Goal: Task Accomplishment & Management: Use online tool/utility

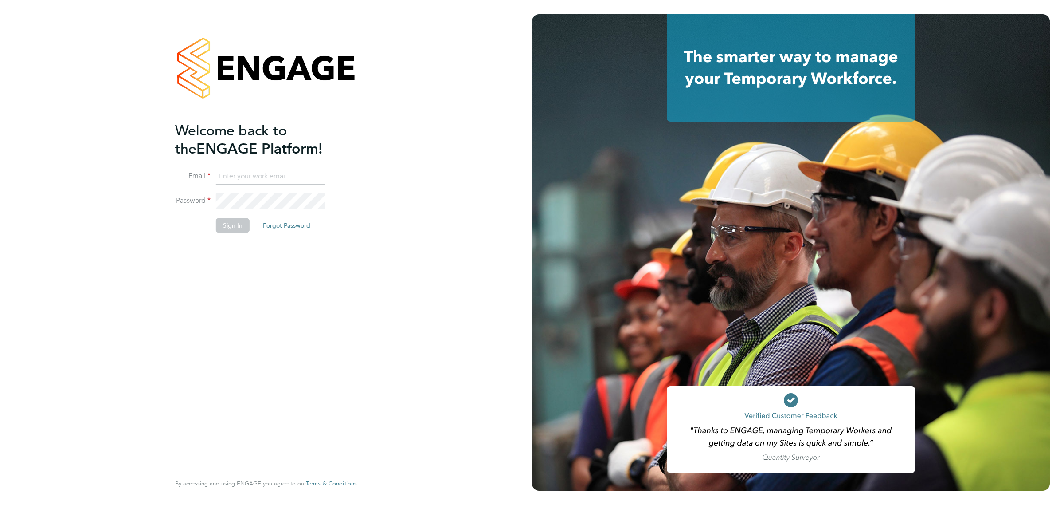
type input "[EMAIL_ADDRESS][DOMAIN_NAME]"
click at [232, 227] on button "Sign In" at bounding box center [233, 225] width 34 height 14
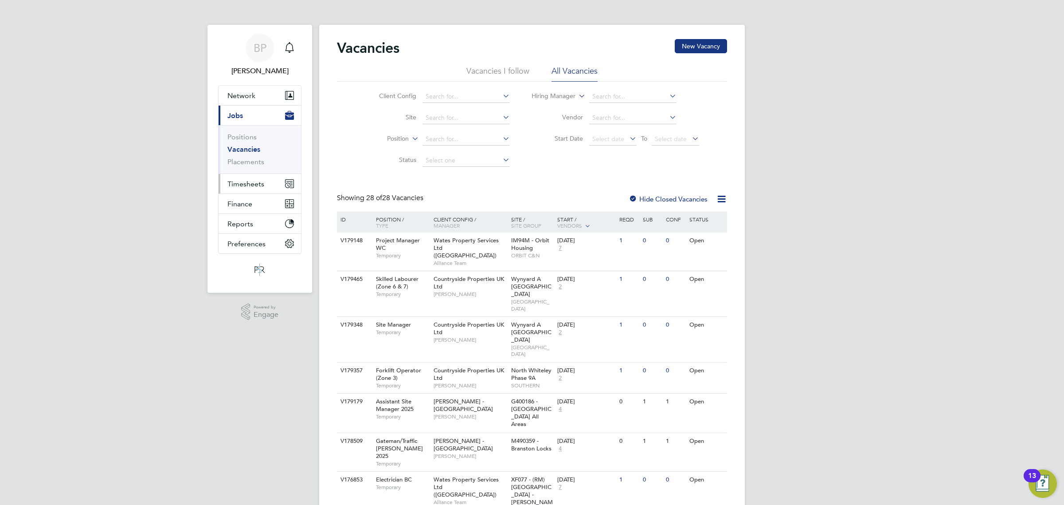
click at [236, 183] on span "Timesheets" at bounding box center [245, 184] width 37 height 8
click at [243, 157] on link "Timesheets" at bounding box center [245, 157] width 37 height 8
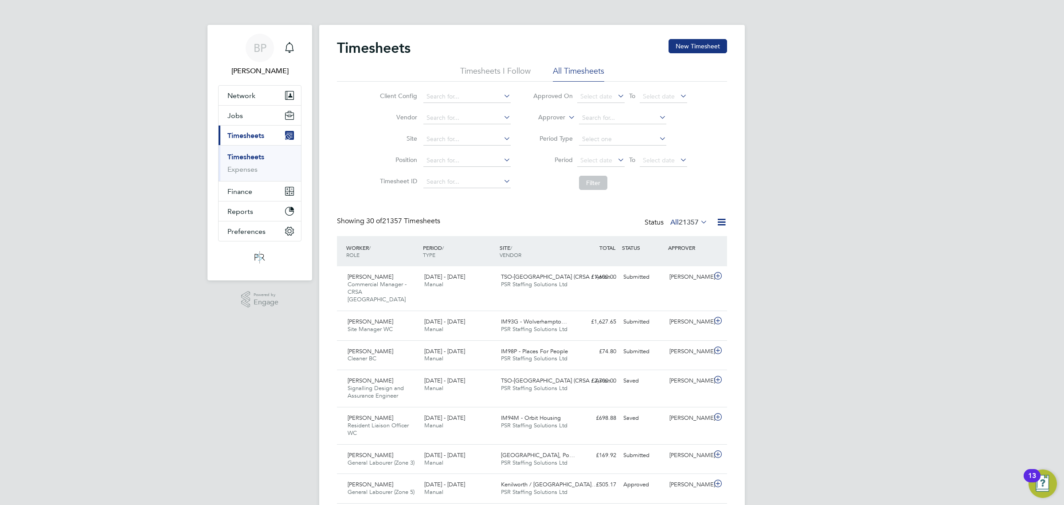
click at [721, 224] on icon at bounding box center [721, 221] width 11 height 11
click at [647, 240] on li "Export Timesheets" at bounding box center [665, 243] width 117 height 12
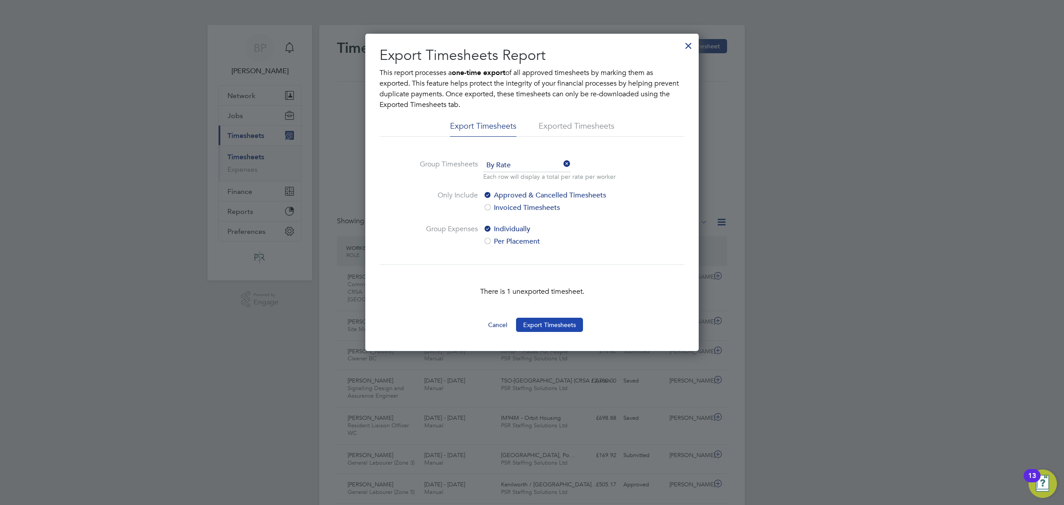
click at [540, 327] on button "Export Timesheets" at bounding box center [549, 324] width 67 height 14
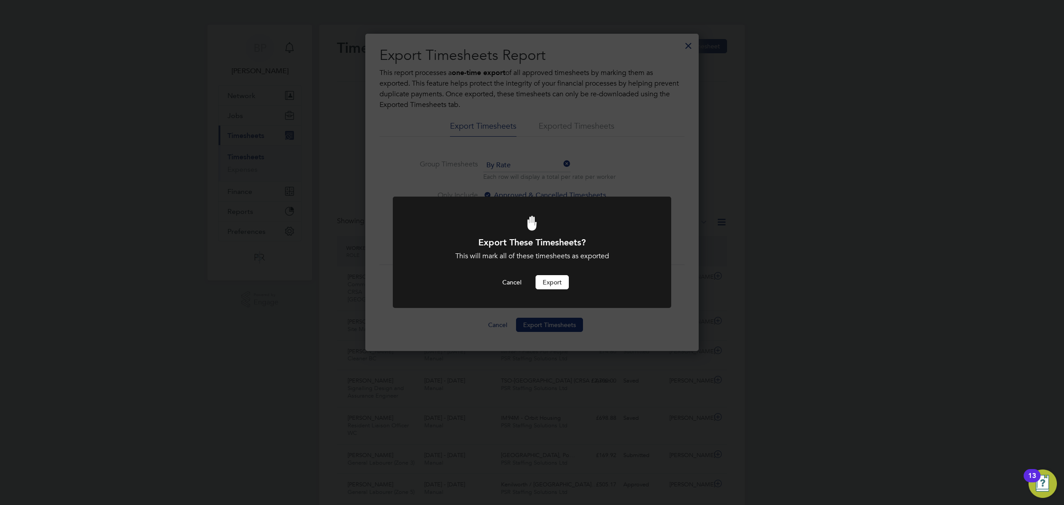
click at [552, 285] on button "Export" at bounding box center [552, 282] width 33 height 14
